Goal: Task Accomplishment & Management: Use online tool/utility

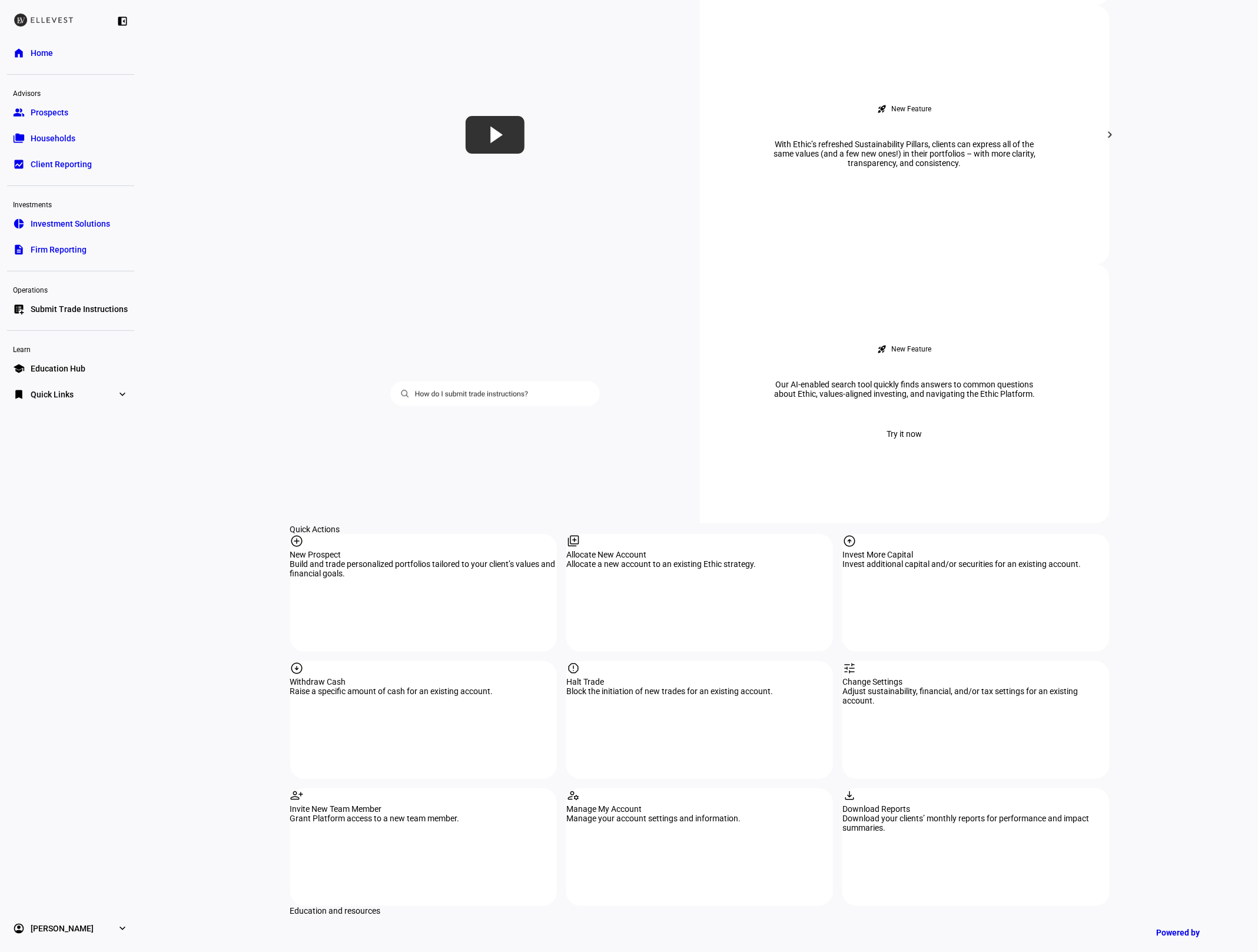
scroll to position [898, 0]
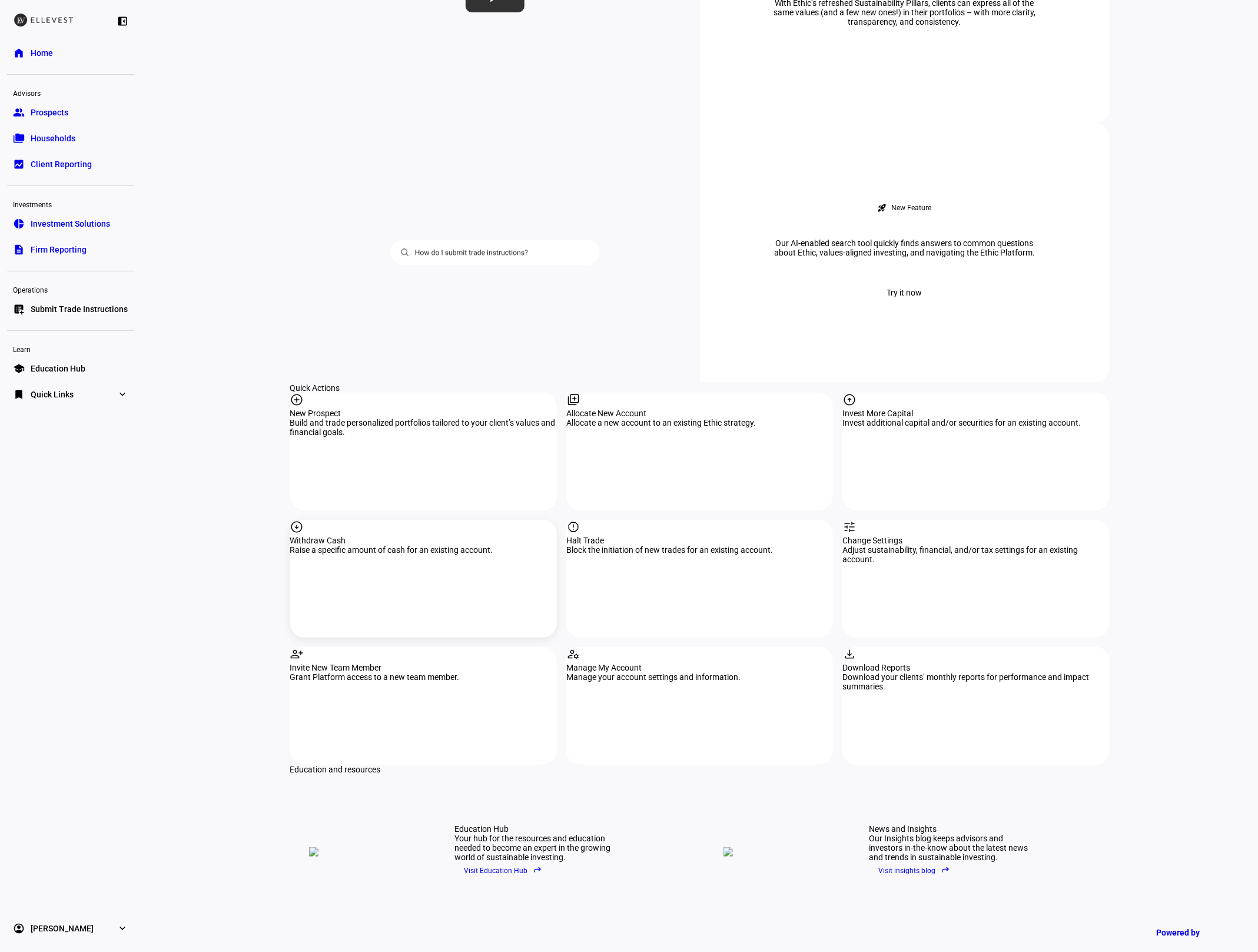
click at [406, 520] on div "arrow_circle_down Withdraw Cash Raise a specific amount of cash for an existing…" at bounding box center [423, 579] width 266 height 118
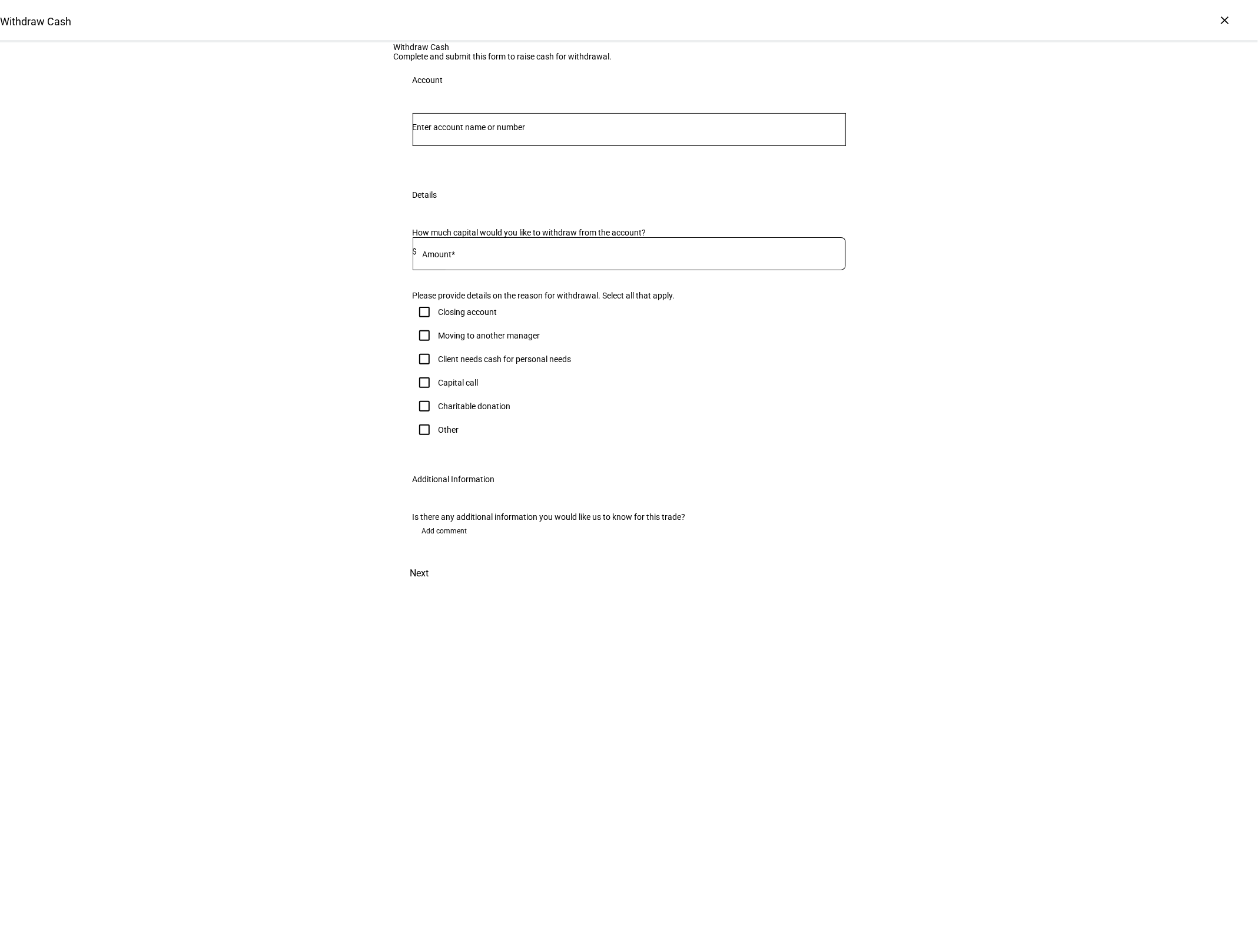
click at [513, 146] on div at bounding box center [630, 129] width 433 height 33
click at [497, 132] on input "Number" at bounding box center [630, 126] width 433 height 9
type input "[PERSON_NAME]"
click at [533, 311] on span "[PERSON_NAME]" at bounding box center [503, 306] width 142 height 13
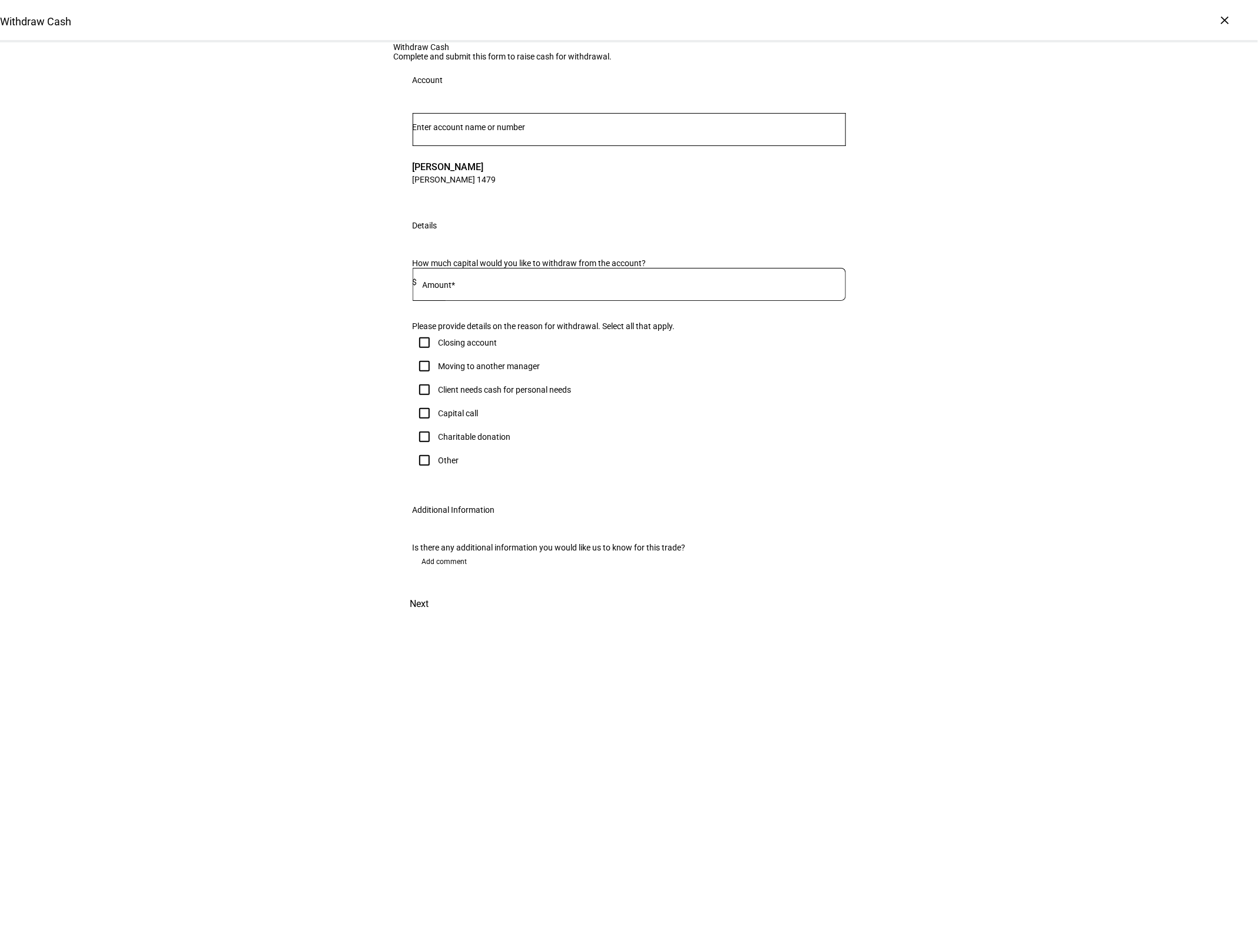
click at [454, 290] on mat-label "Amount*" at bounding box center [438, 284] width 33 height 9
type input "40,000"
click at [177, 400] on div "Withdraw Cash Complete and submit this form to raise cash for withdrawal. Accou…" at bounding box center [629, 330] width 1258 height 576
click at [442, 465] on div "Other" at bounding box center [449, 460] width 20 height 9
click at [437, 472] on input "Other" at bounding box center [425, 460] width 24 height 24
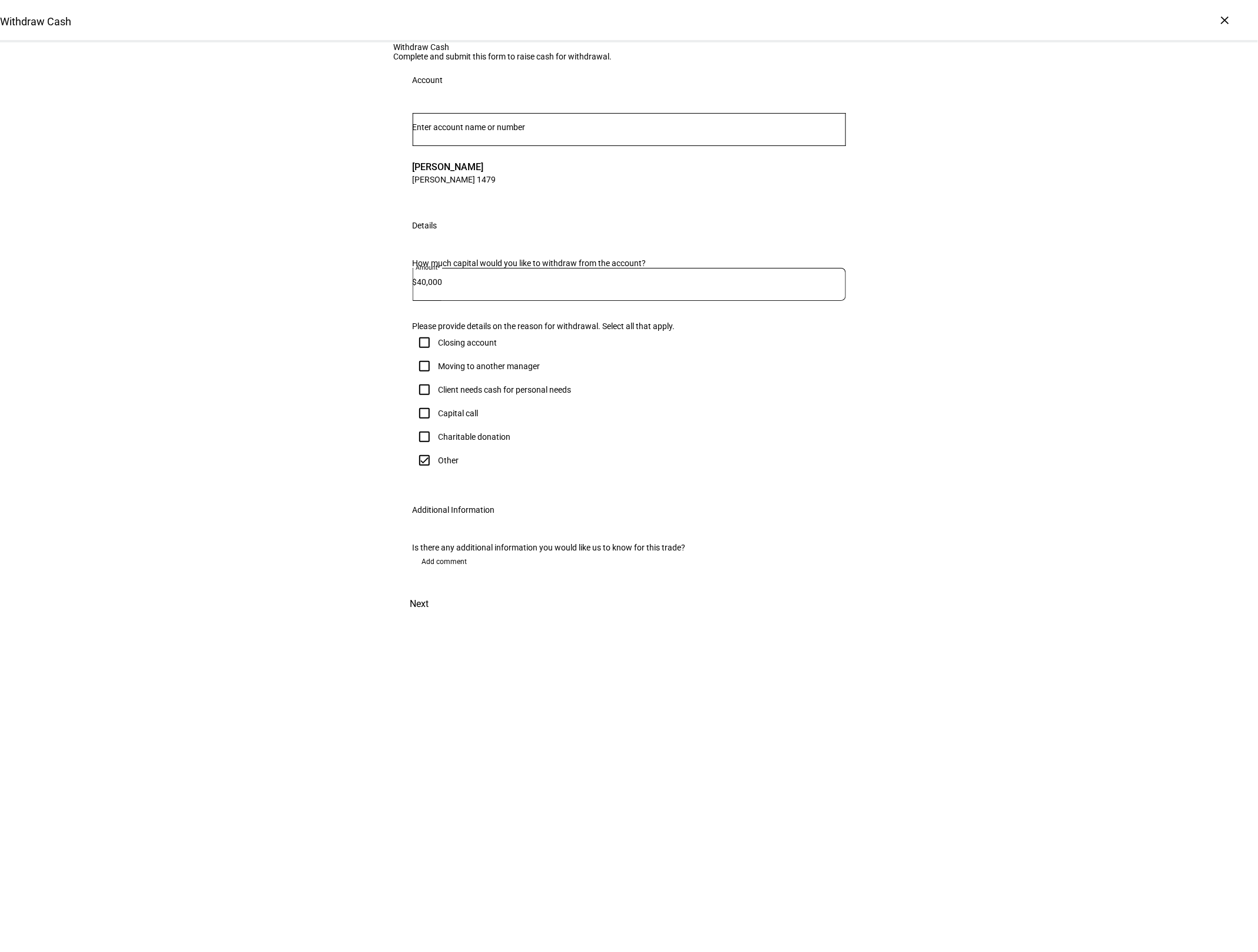
checkbox input "true"
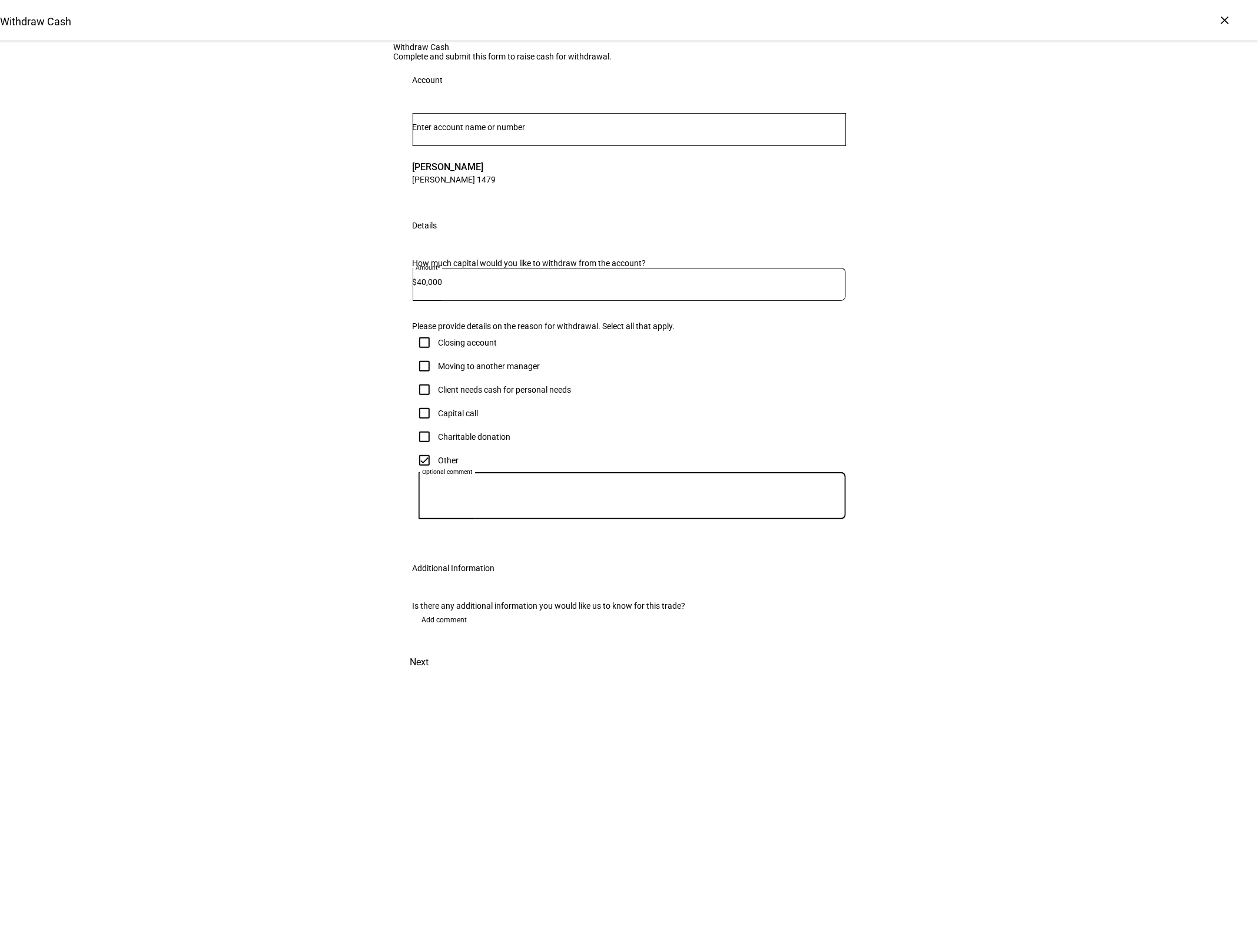
click at [472, 510] on textarea "Optional comment" at bounding box center [632, 496] width 427 height 29
type textarea "rebalancing"
click at [429, 676] on span "Next" at bounding box center [420, 663] width 19 height 29
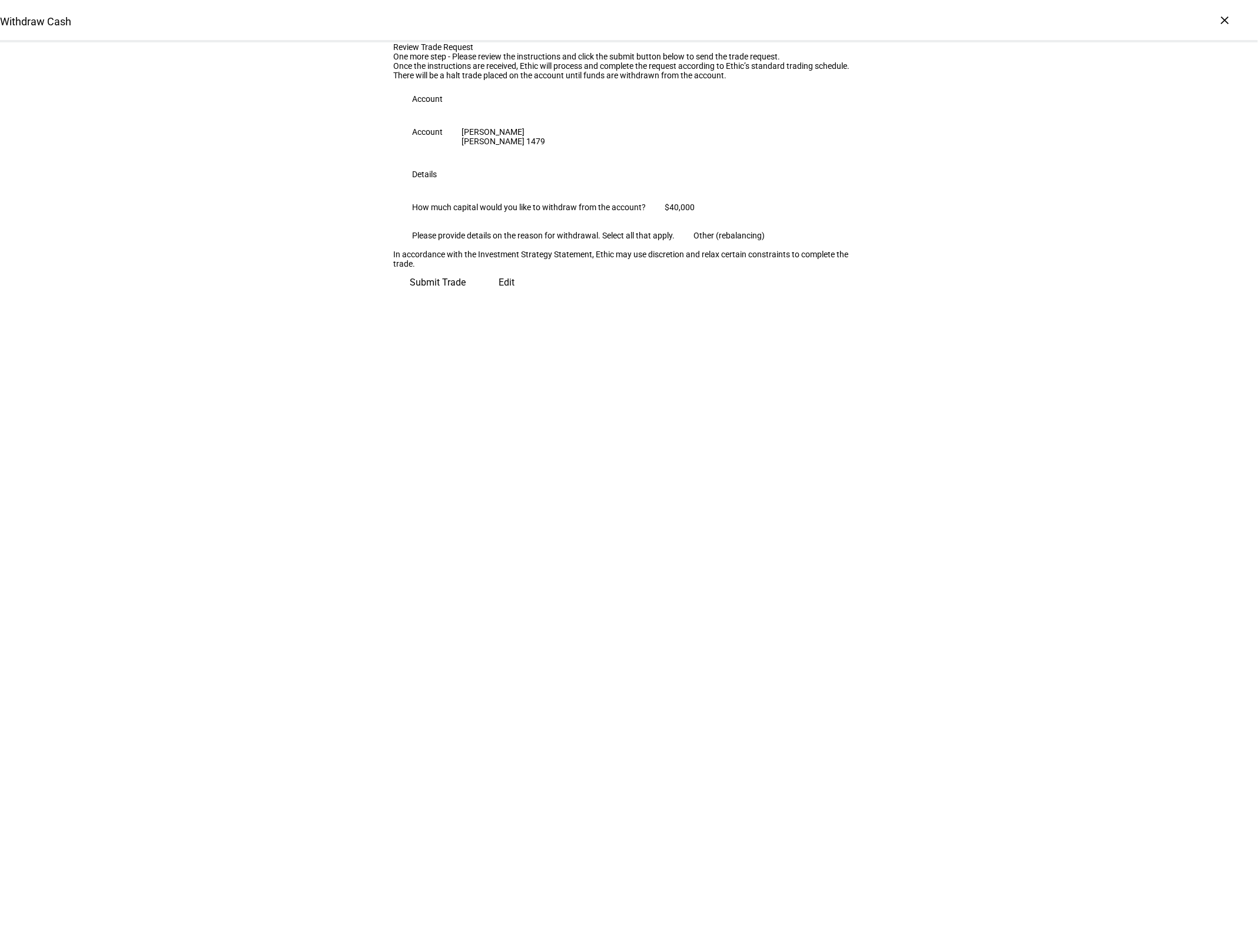
click at [466, 297] on span "Submit Trade" at bounding box center [438, 282] width 56 height 29
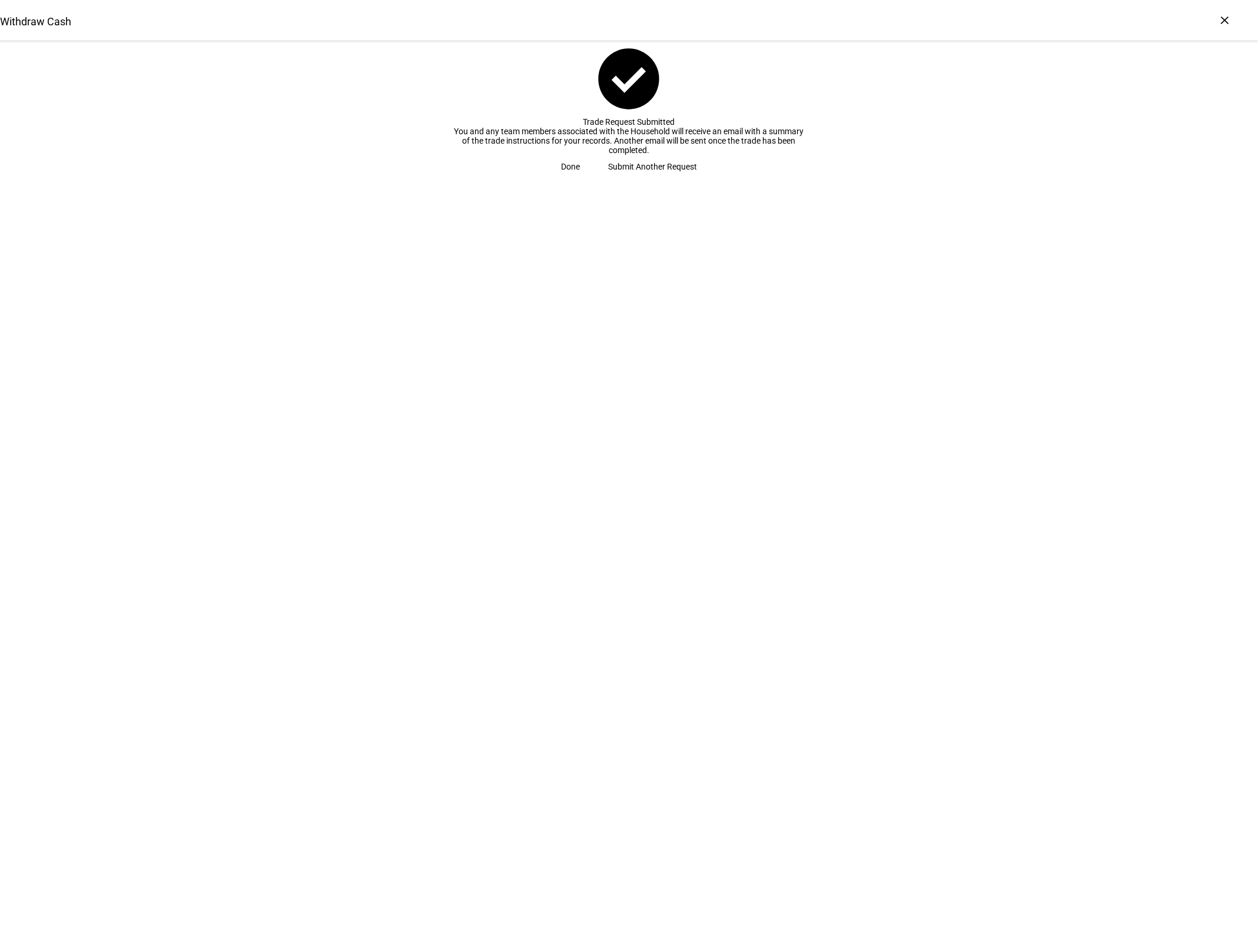
click at [580, 179] on span "Done" at bounding box center [571, 167] width 19 height 24
